Goal: Complete application form

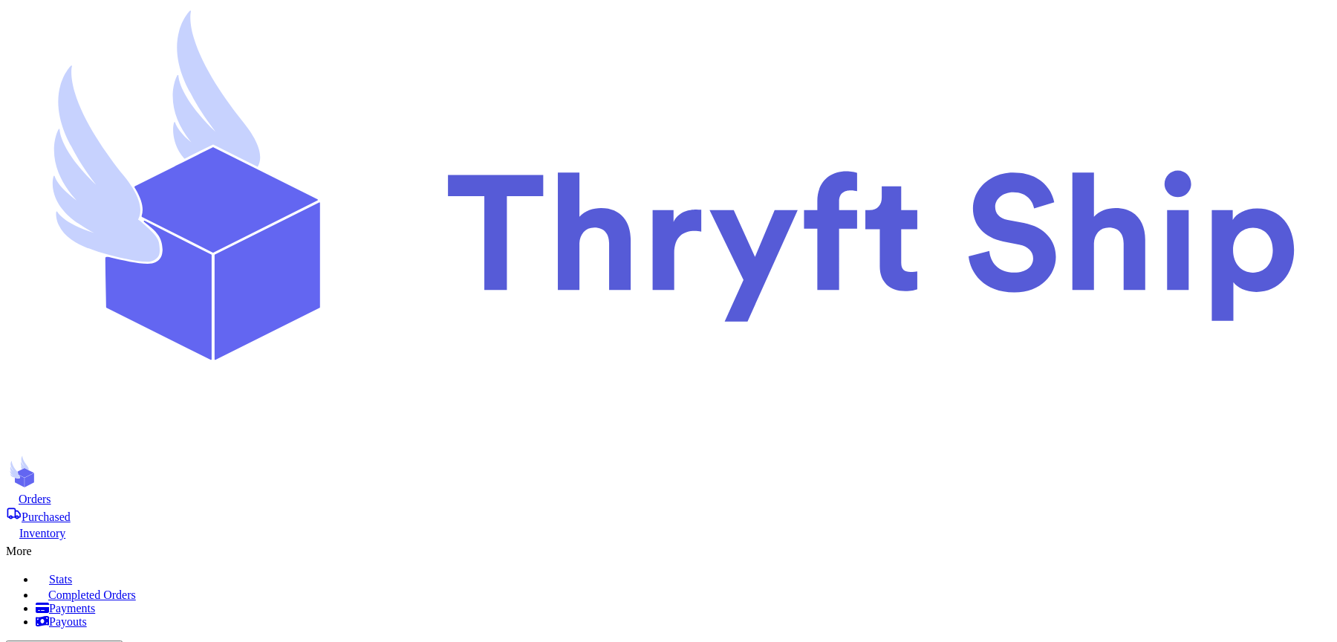
scroll to position [36, 0]
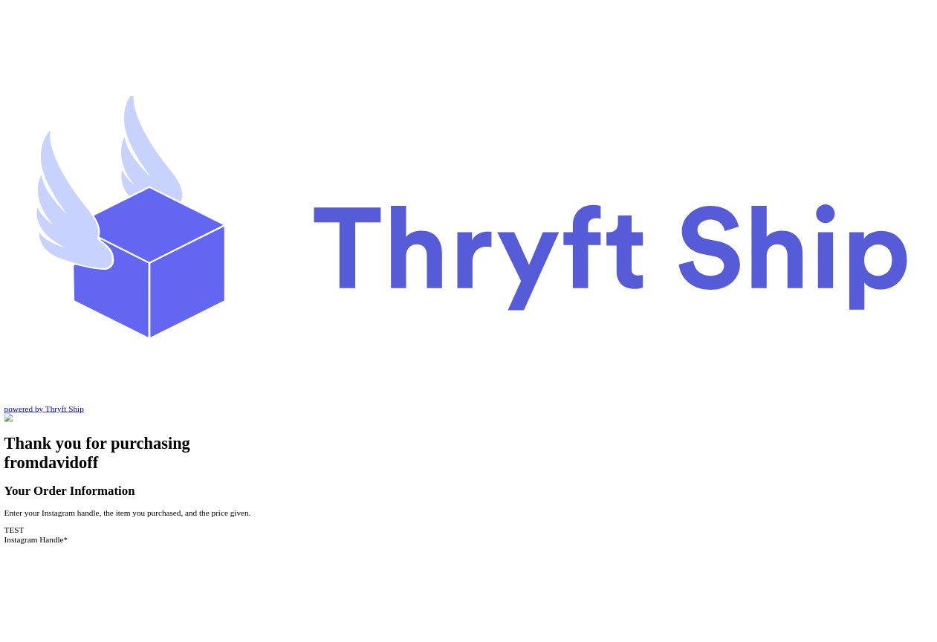
scroll to position [14, 0]
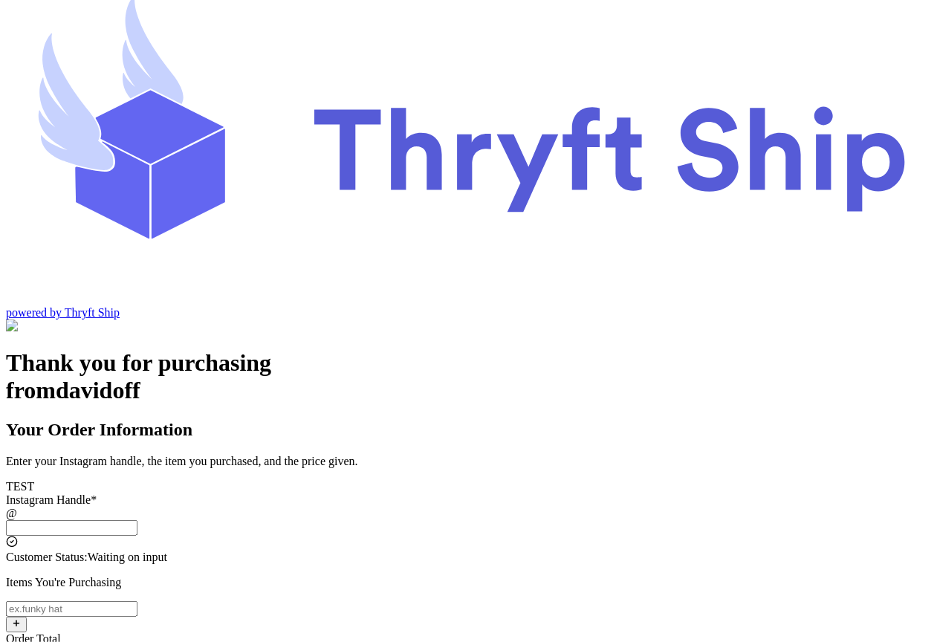
click at [137, 520] on input "Instagram Handle *" at bounding box center [72, 528] width 132 height 16
type input "customer1"
type input "Charlotte"
type input "93013"
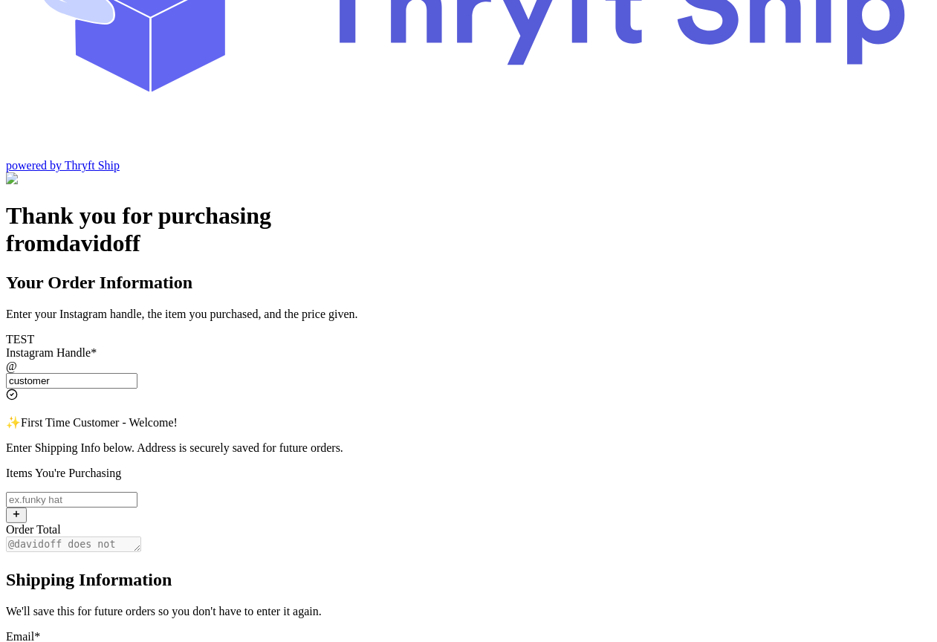
scroll to position [0, 0]
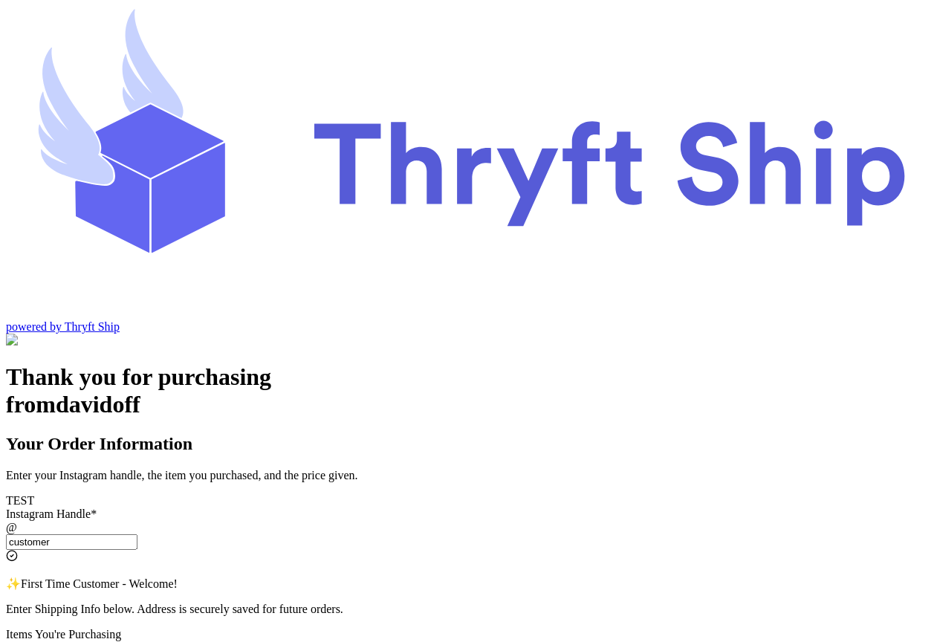
type input "customer"
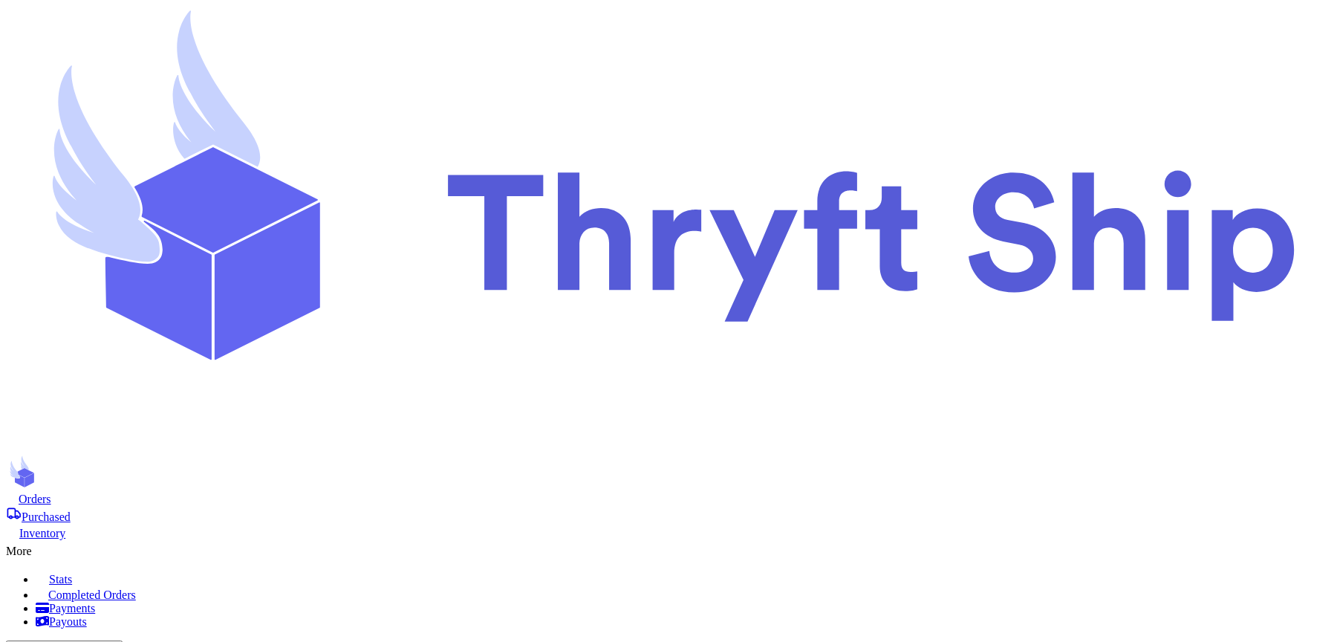
scroll to position [750, 0]
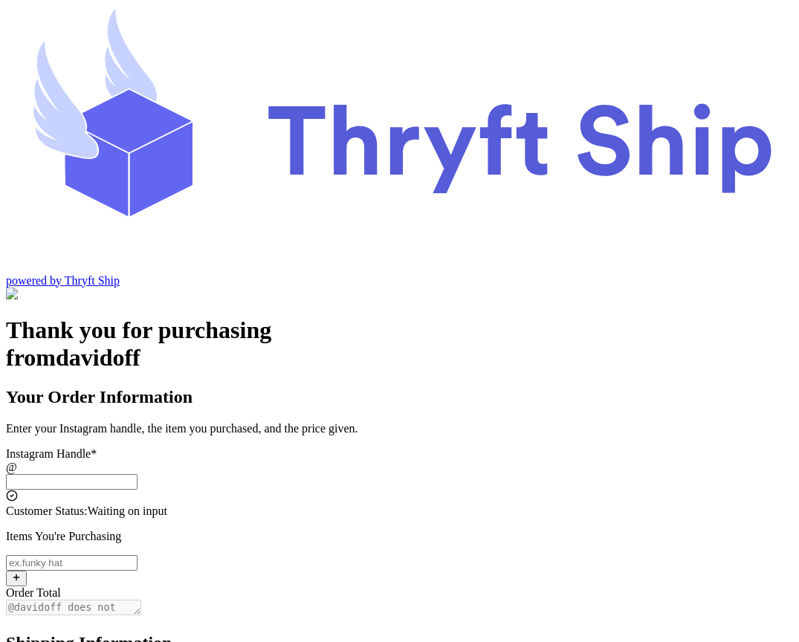
click at [137, 474] on input "Instagram Handle *" at bounding box center [72, 482] width 132 height 16
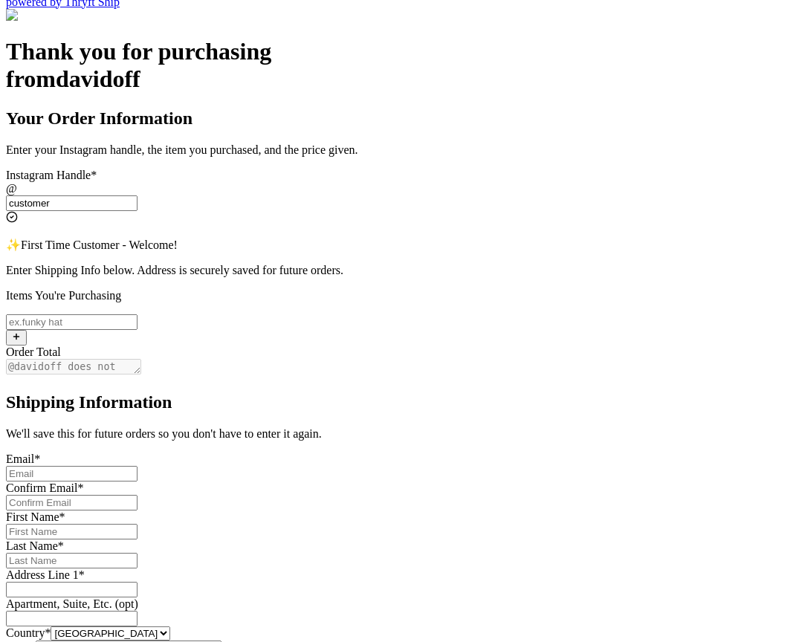
scroll to position [281, 0]
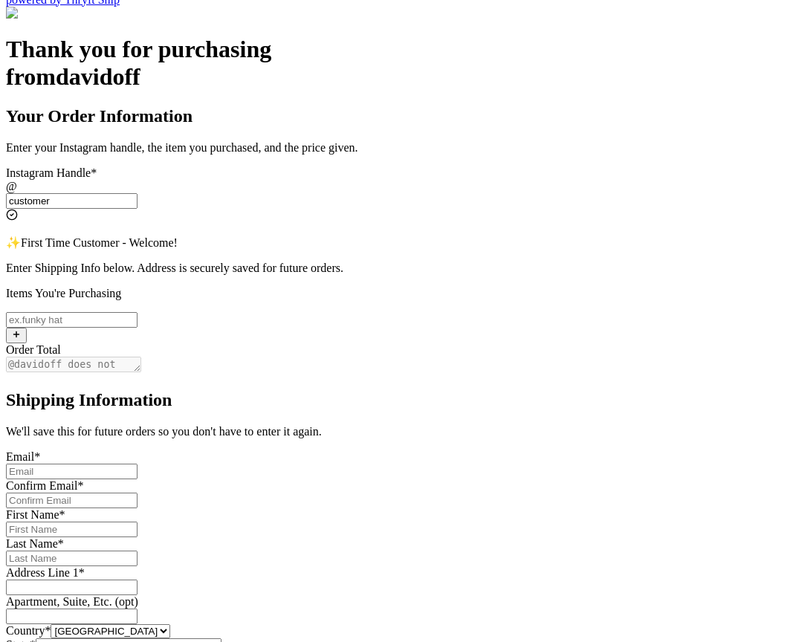
type input "customer"
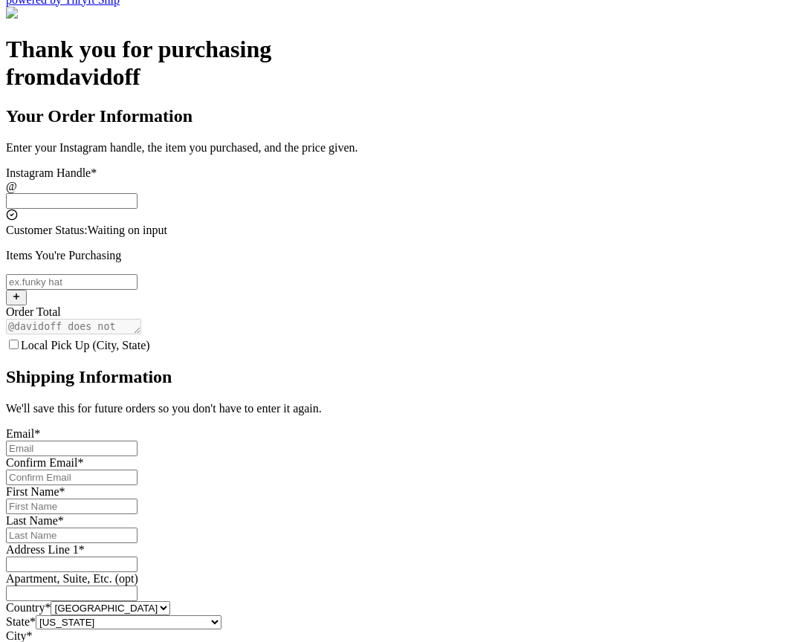
scroll to position [48, 0]
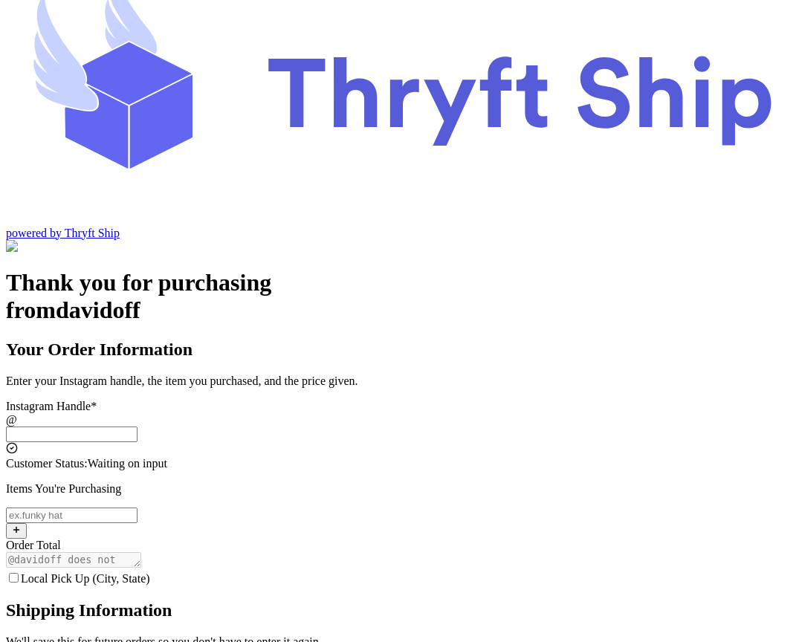
click at [19, 573] on input "Local Pick Up (City, State)" at bounding box center [14, 578] width 10 height 10
checkbox input "false"
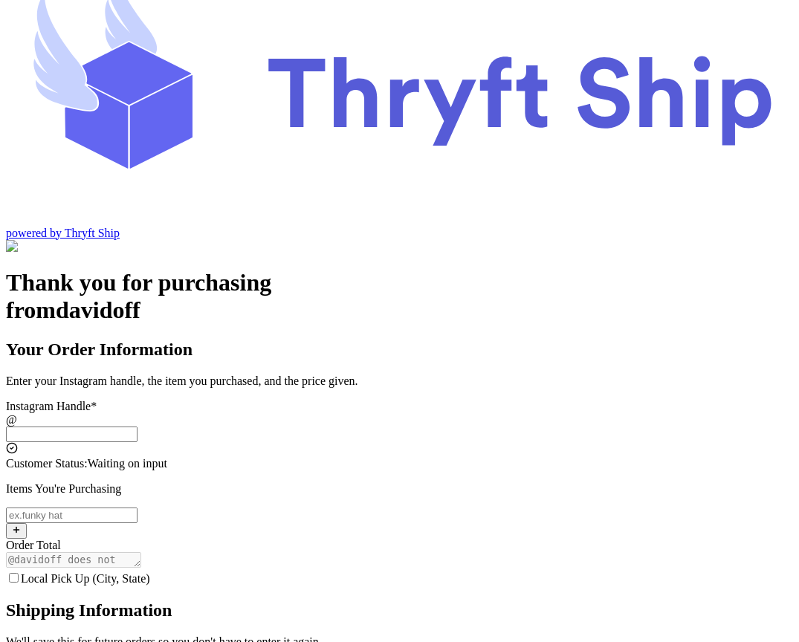
click at [137, 426] on input "Local Pick Up (City, State)" at bounding box center [72, 434] width 132 height 16
type input "c"
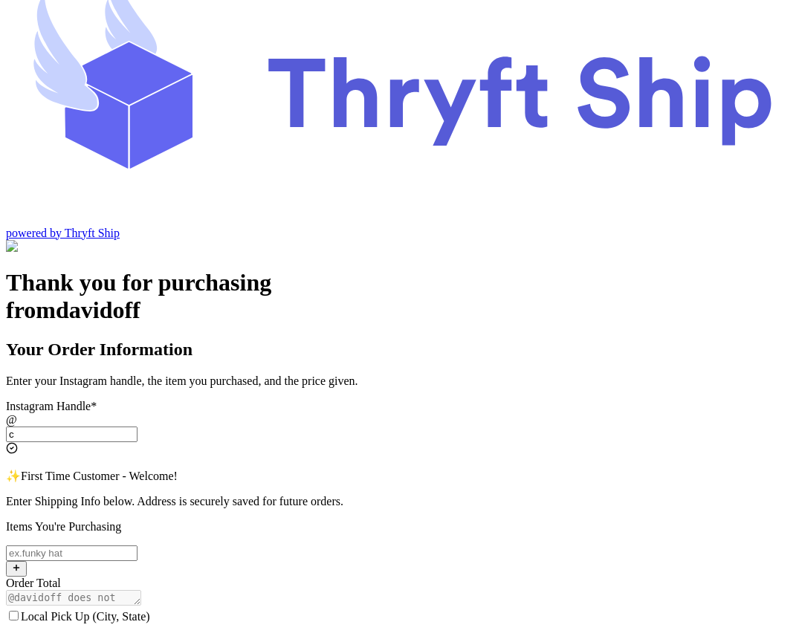
click at [137, 426] on input "c" at bounding box center [72, 434] width 132 height 16
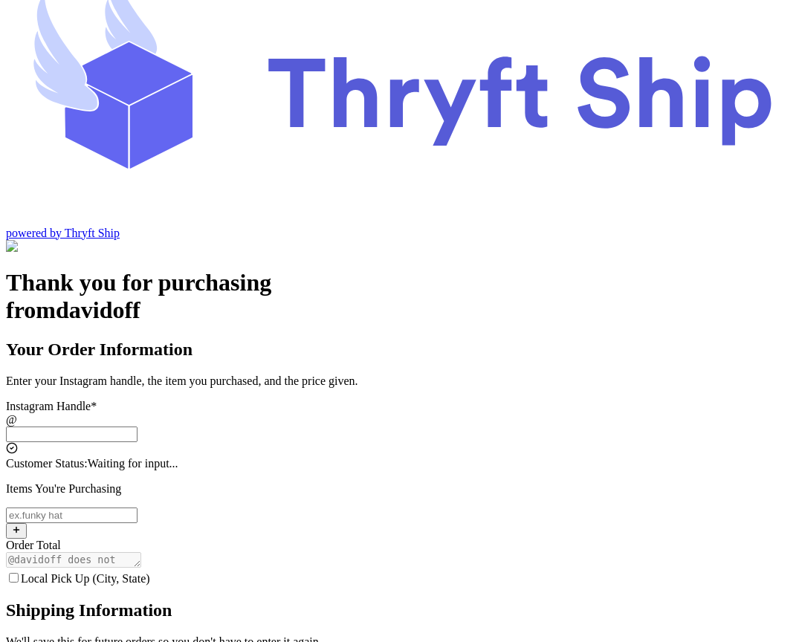
scroll to position [0, 0]
